Goal: Transaction & Acquisition: Book appointment/travel/reservation

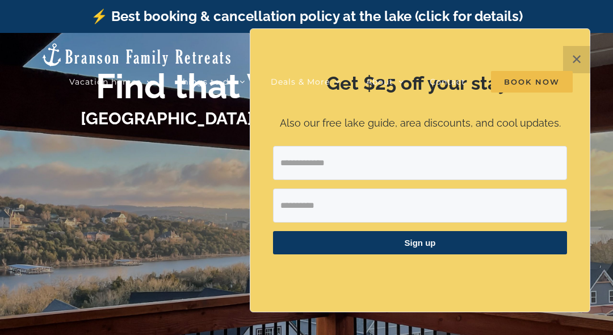
click at [574, 65] on div "Vacation homes 2 to 3 Bedrooms Mini Camp | 2 Bedrooms Mini Pearl | 2 Bedrooms M…" at bounding box center [306, 65] width 579 height 65
click at [582, 56] on div "Vacation homes 2 to 3 Bedrooms Mini Camp | 2 Bedrooms Mini Pearl | 2 Bedrooms M…" at bounding box center [306, 65] width 579 height 65
click at [570, 70] on li "Book Now" at bounding box center [532, 81] width 82 height 23
click at [579, 62] on div "Vacation homes 2 to 3 Bedrooms Mini Camp | 2 Bedrooms Mini Pearl | 2 Bedrooms M…" at bounding box center [306, 65] width 579 height 65
click at [586, 58] on div "Vacation homes 2 to 3 Bedrooms Mini Camp | 2 Bedrooms Mini Pearl | 2 Bedrooms M…" at bounding box center [306, 65] width 579 height 65
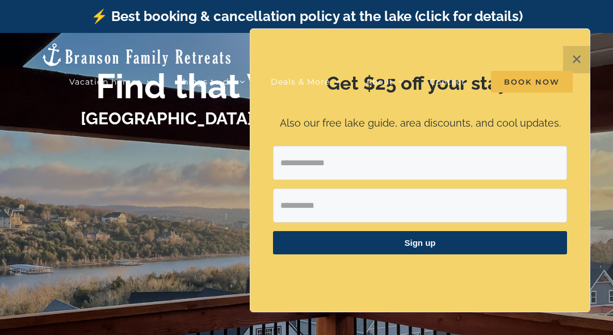
click at [579, 62] on div "Vacation homes 2 to 3 Bedrooms Mini Camp | 2 Bedrooms Mini Pearl | 2 Bedrooms M…" at bounding box center [306, 65] width 579 height 65
click at [577, 62] on div "Vacation homes 2 to 3 Bedrooms Mini Camp | 2 Bedrooms Mini Pearl | 2 Bedrooms M…" at bounding box center [306, 65] width 579 height 65
click at [574, 56] on div "Vacation homes 2 to 3 Bedrooms Mini Camp | 2 Bedrooms Mini Pearl | 2 Bedrooms M…" at bounding box center [306, 65] width 579 height 65
click at [580, 74] on div "Vacation homes 2 to 3 Bedrooms Mini Camp | 2 Bedrooms Mini Pearl | 2 Bedrooms M…" at bounding box center [306, 65] width 579 height 65
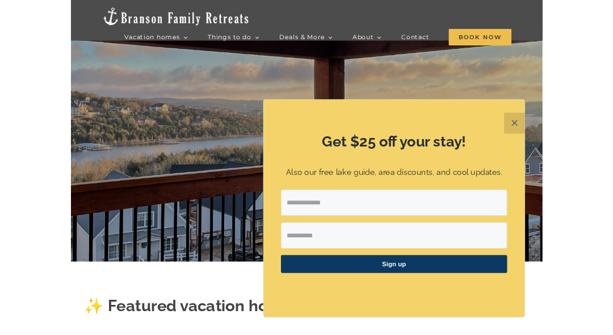
scroll to position [125, 0]
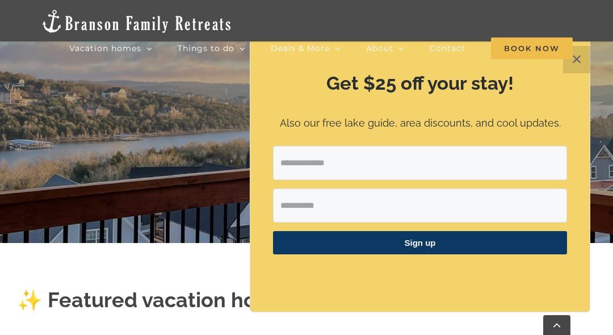
click at [582, 60] on button "✕" at bounding box center [576, 59] width 27 height 27
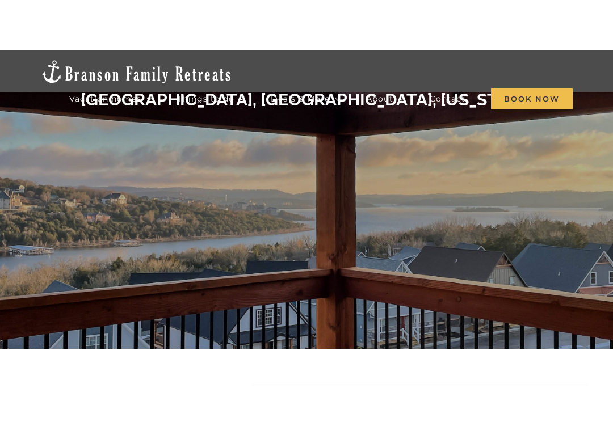
scroll to position [70, 0]
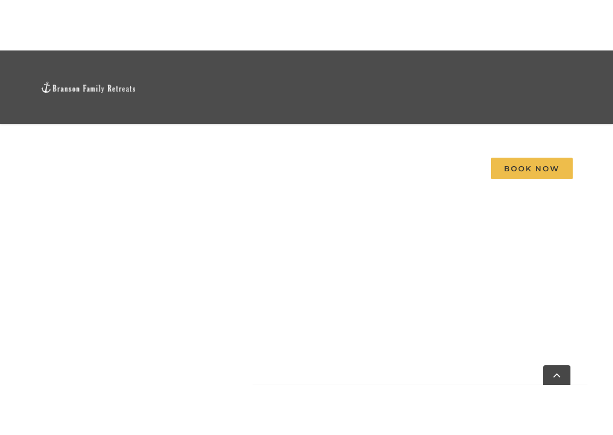
scroll to position [792, 0]
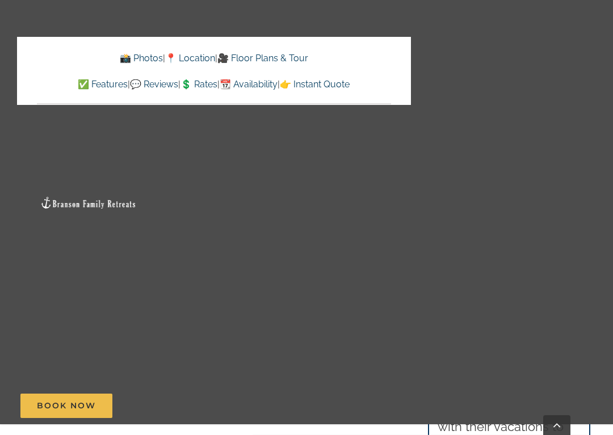
scroll to position [4666, 0]
click at [557, 334] on link "Go to Top" at bounding box center [556, 425] width 27 height 20
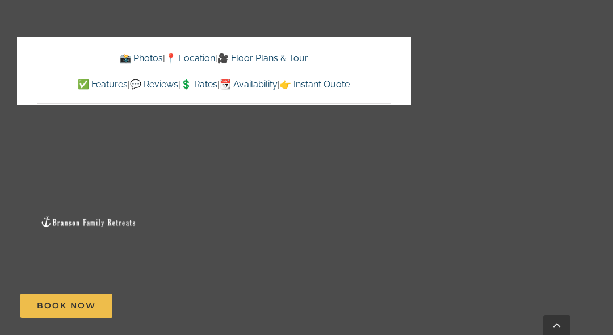
scroll to position [3525, 0]
click at [558, 322] on link "Go to Top" at bounding box center [556, 325] width 27 height 20
click at [562, 324] on link "Go to Top" at bounding box center [556, 325] width 27 height 20
click at [321, 316] on div "Book Now" at bounding box center [315, 305] width 590 height 24
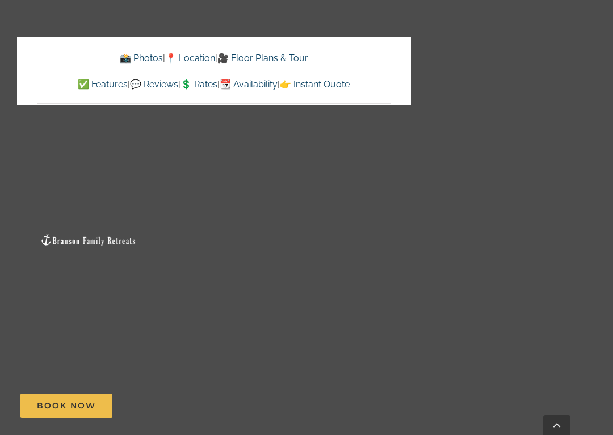
scroll to position [2660, 0]
